Goal: Information Seeking & Learning: Learn about a topic

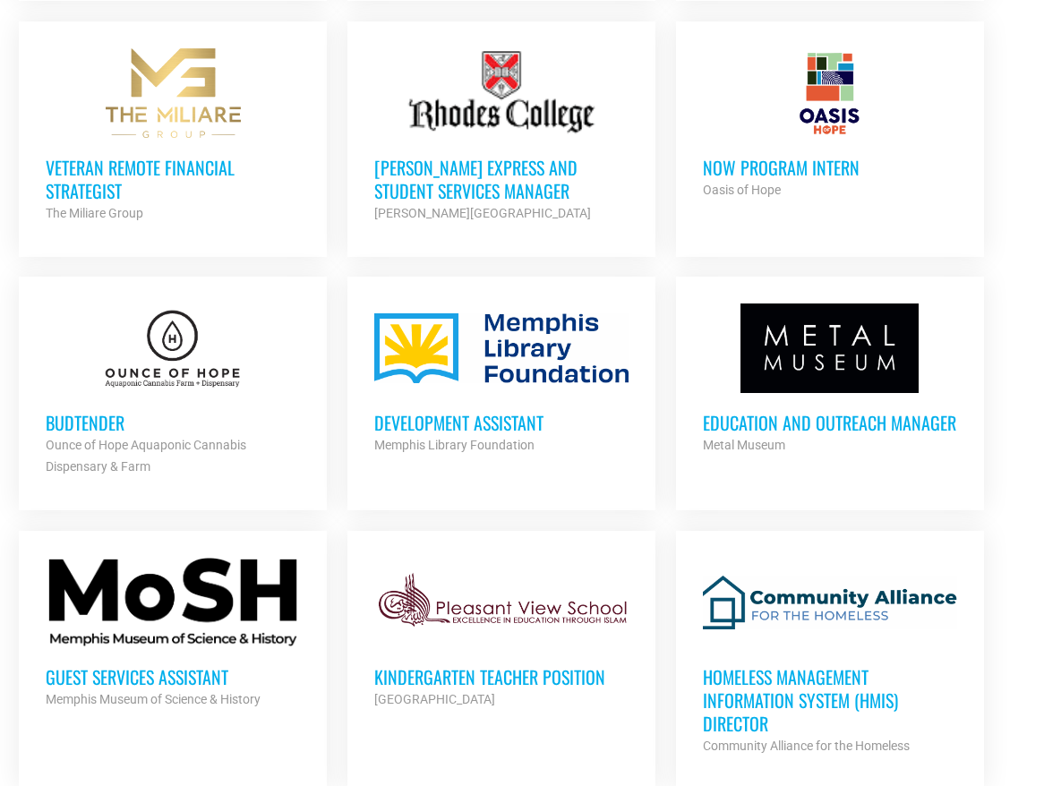
scroll to position [1569, 0]
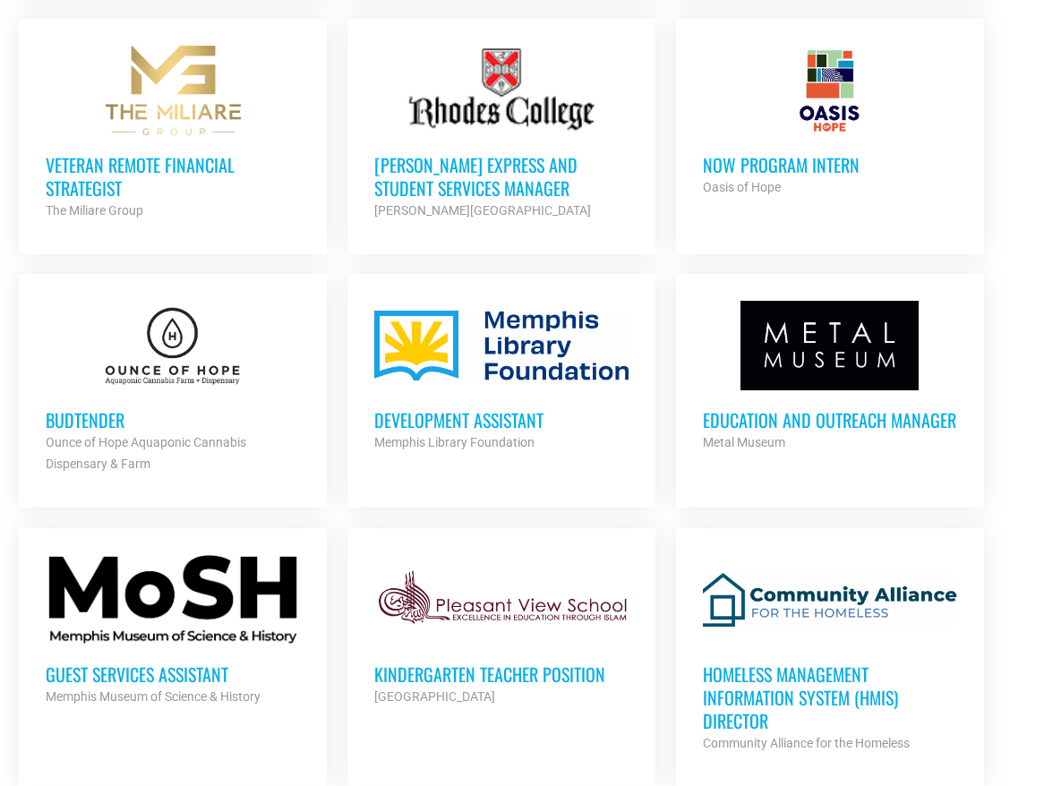
drag, startPoint x: 883, startPoint y: 386, endPoint x: 980, endPoint y: -56, distance: 452.0
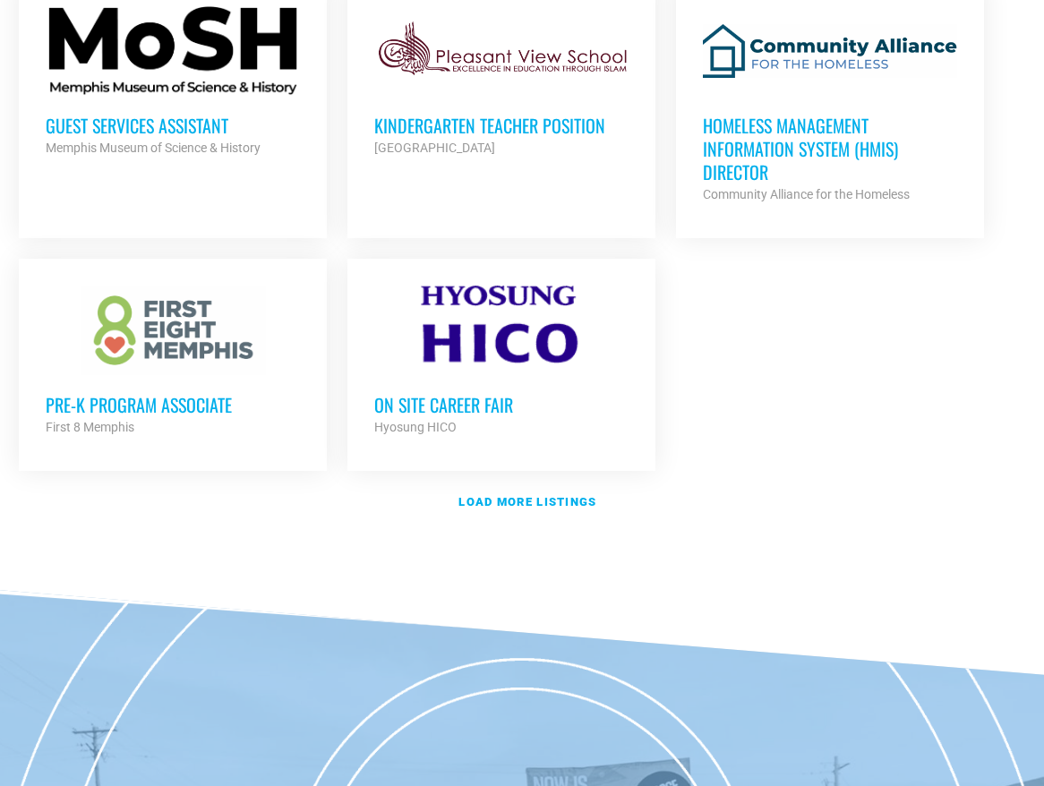
scroll to position [2144, 0]
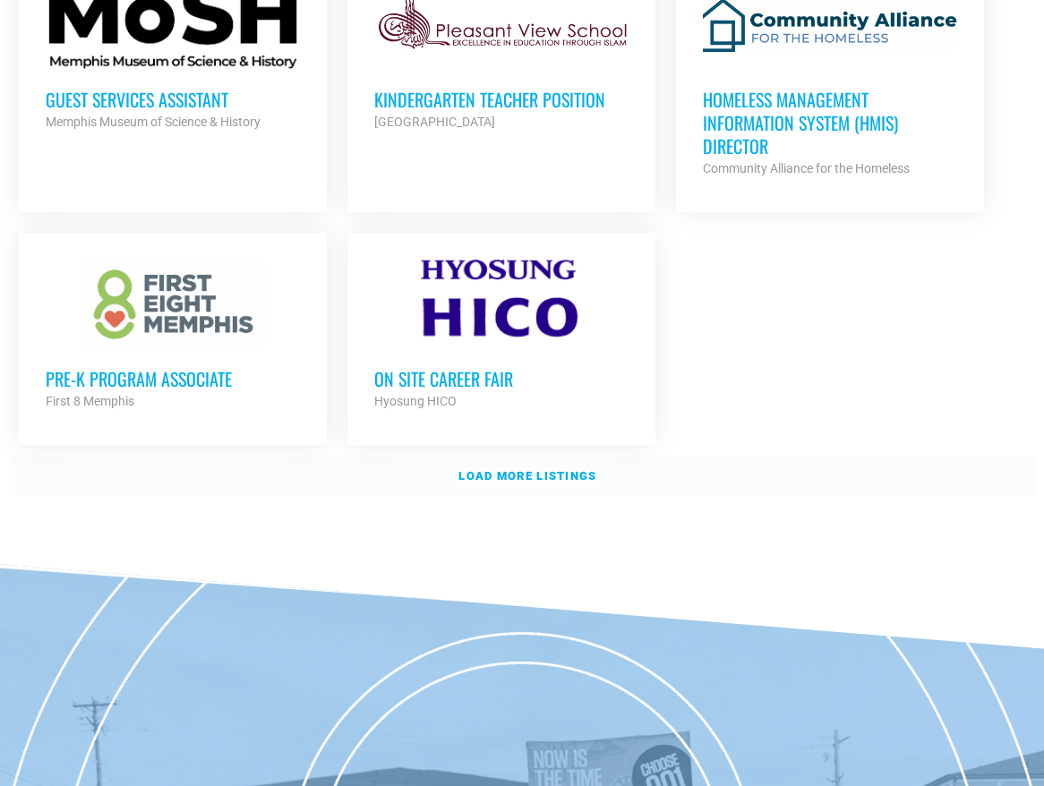
click at [578, 469] on strong "Load more listings" at bounding box center [528, 475] width 138 height 13
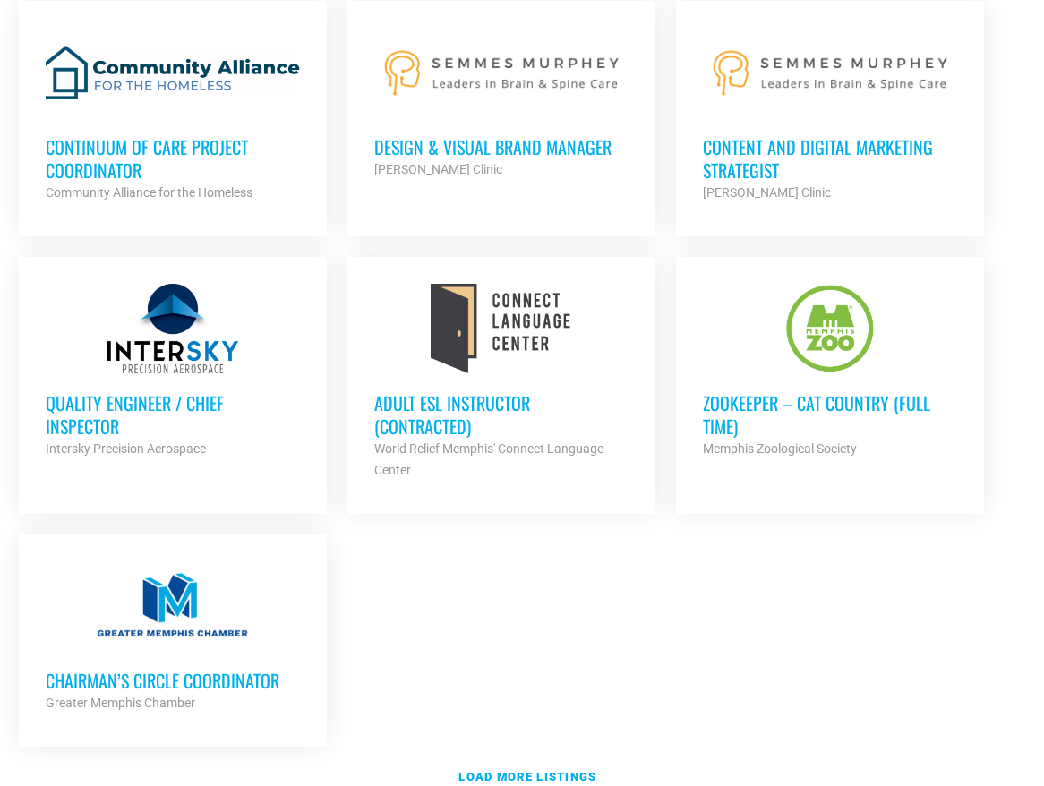
scroll to position [3744, 0]
click at [538, 769] on strong "Load more listings" at bounding box center [528, 775] width 138 height 13
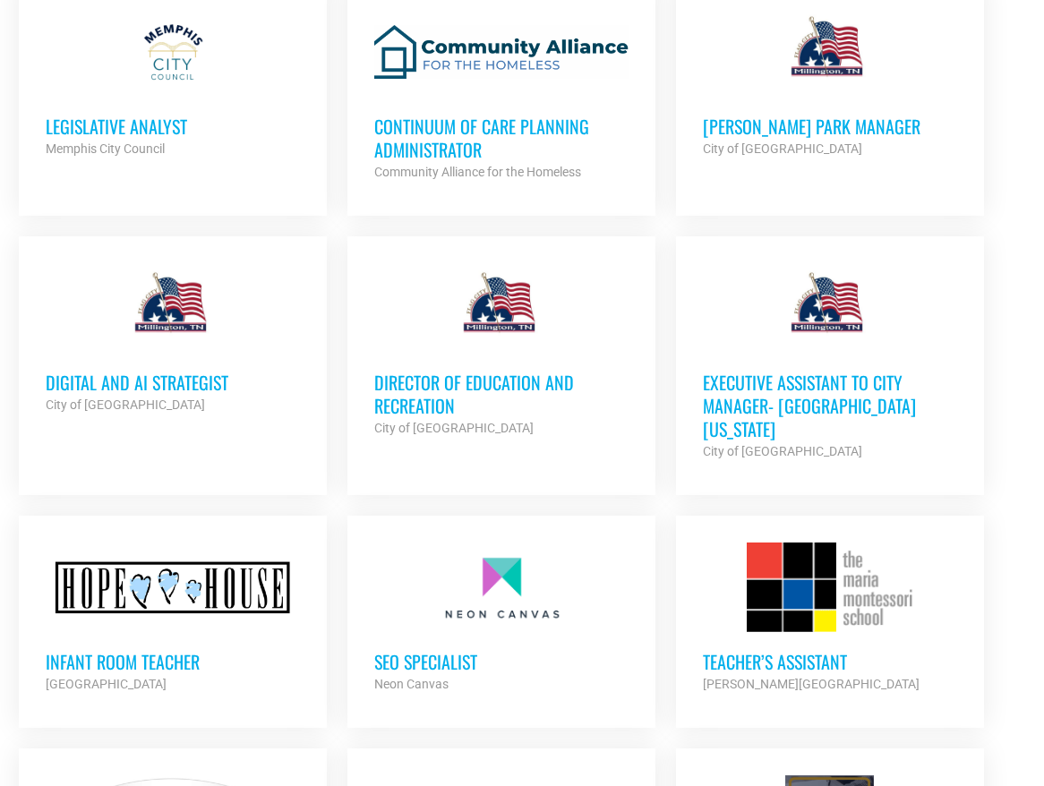
scroll to position [5137, 0]
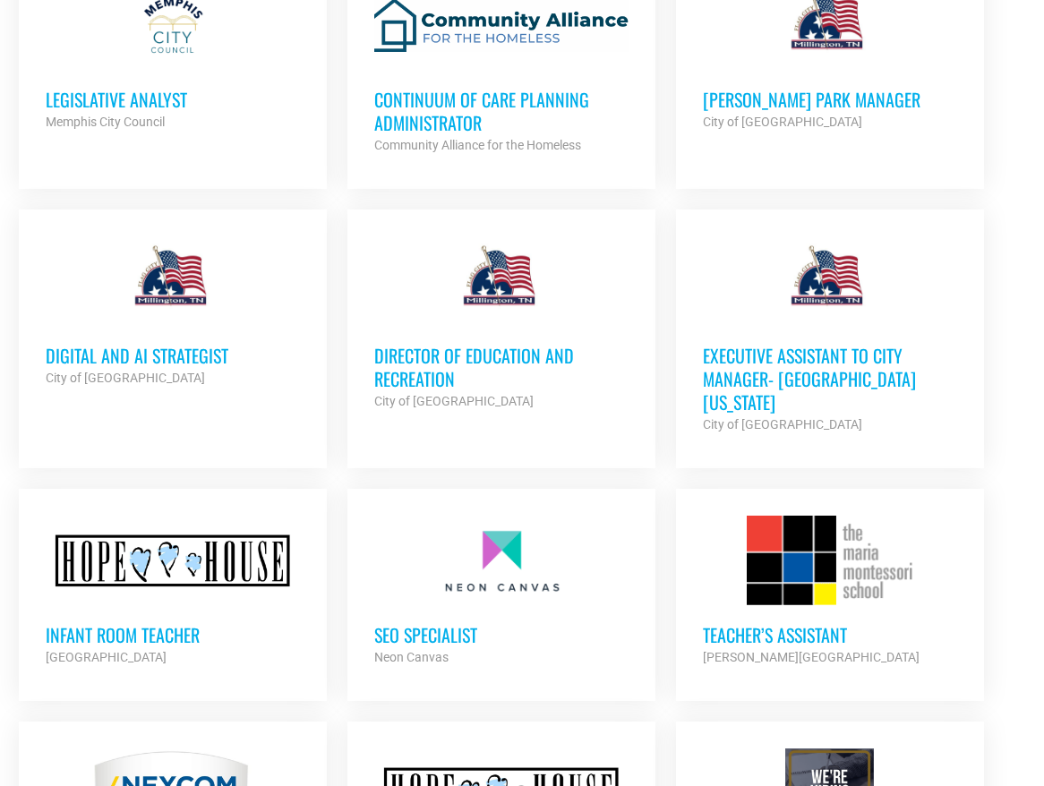
drag, startPoint x: 140, startPoint y: 522, endPoint x: 979, endPoint y: -56, distance: 1019.3
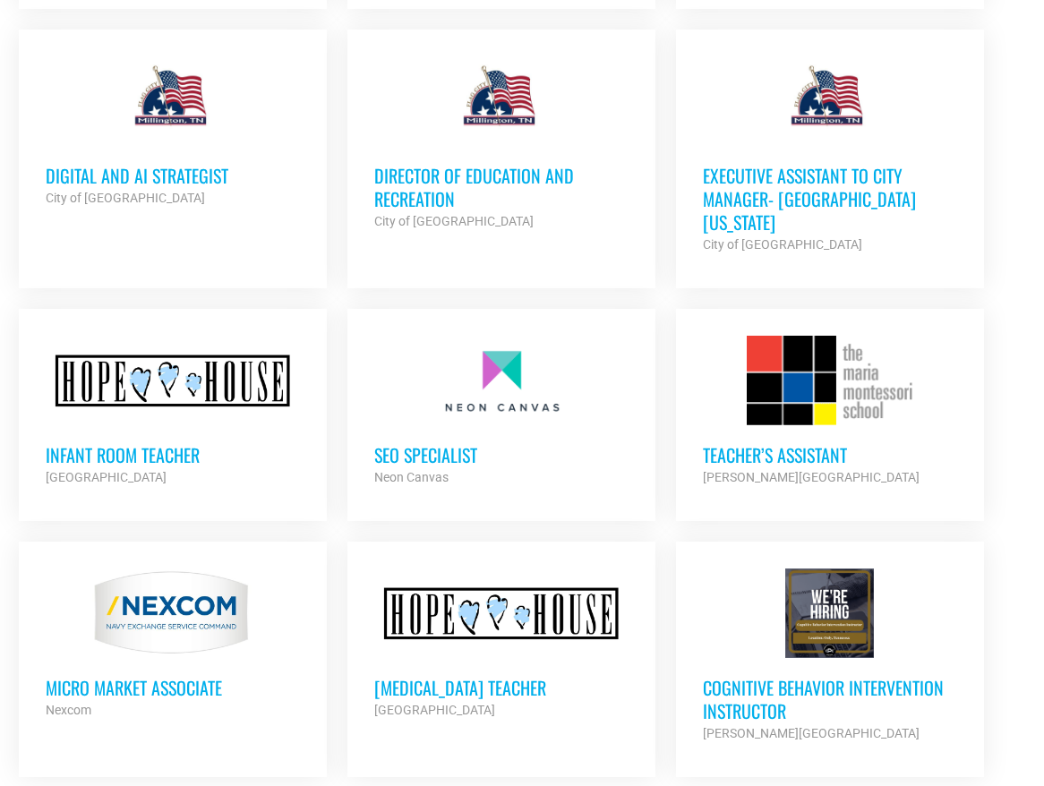
scroll to position [5316, 0]
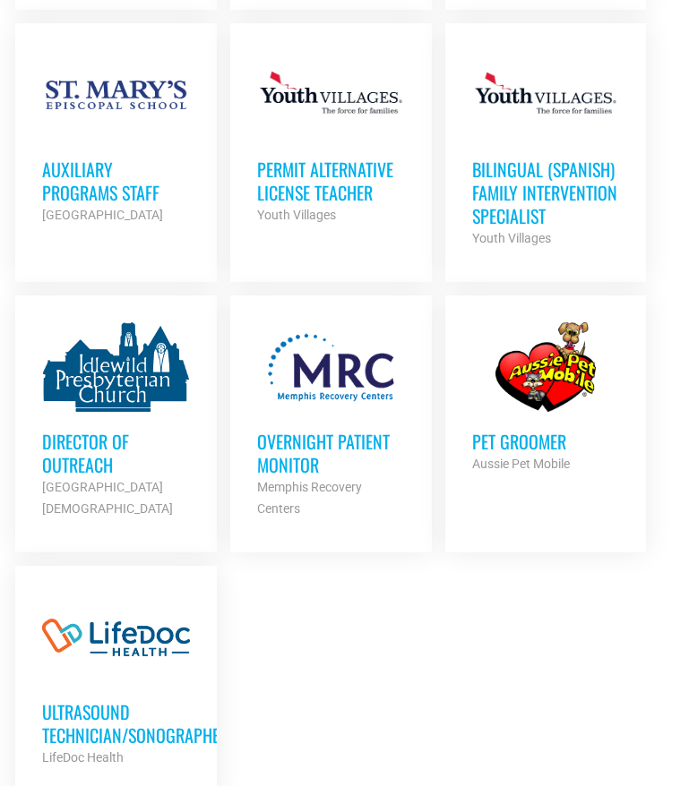
scroll to position [8220, 0]
